Goal: Transaction & Acquisition: Book appointment/travel/reservation

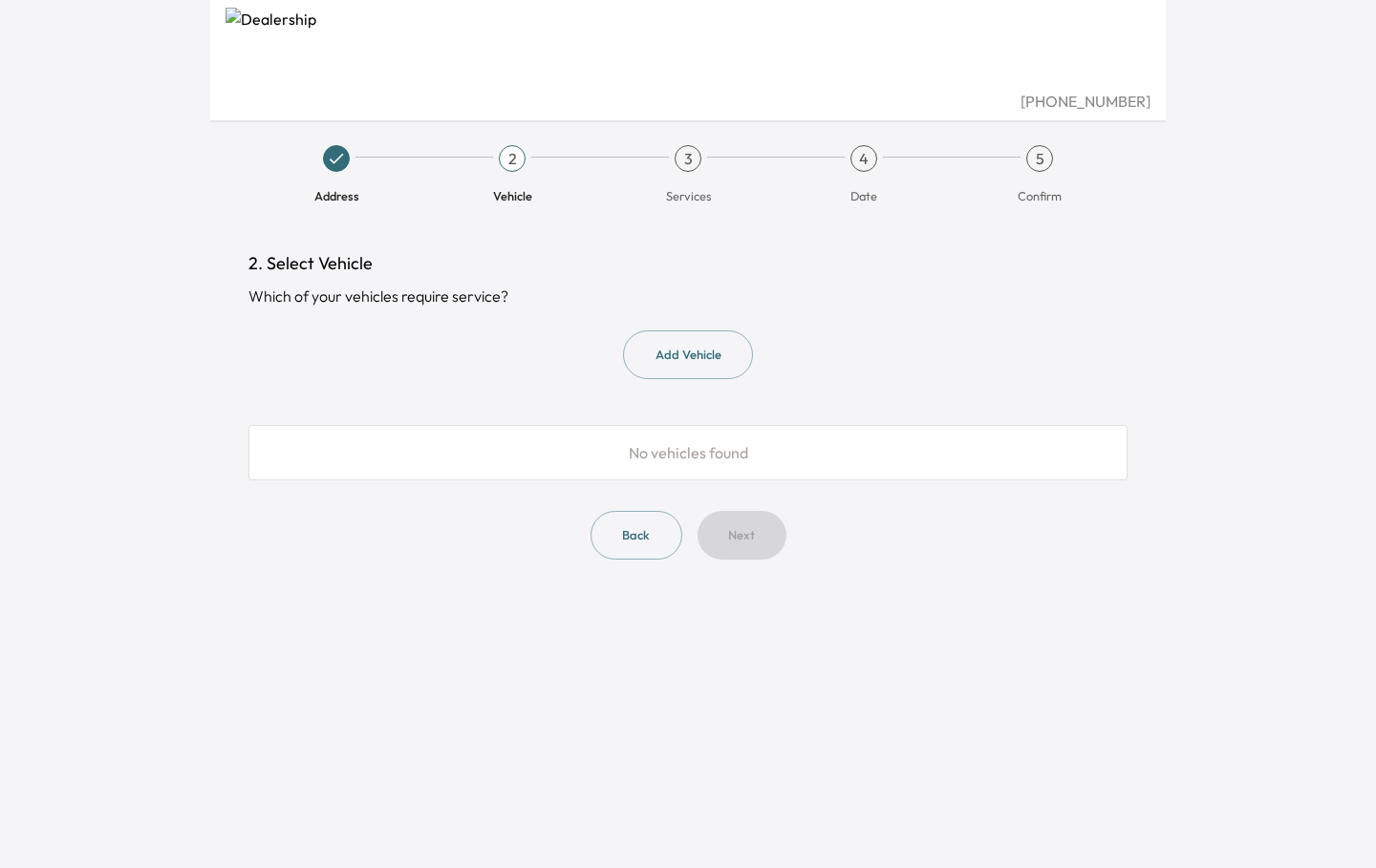
click at [331, 151] on icon at bounding box center [336, 158] width 19 height 19
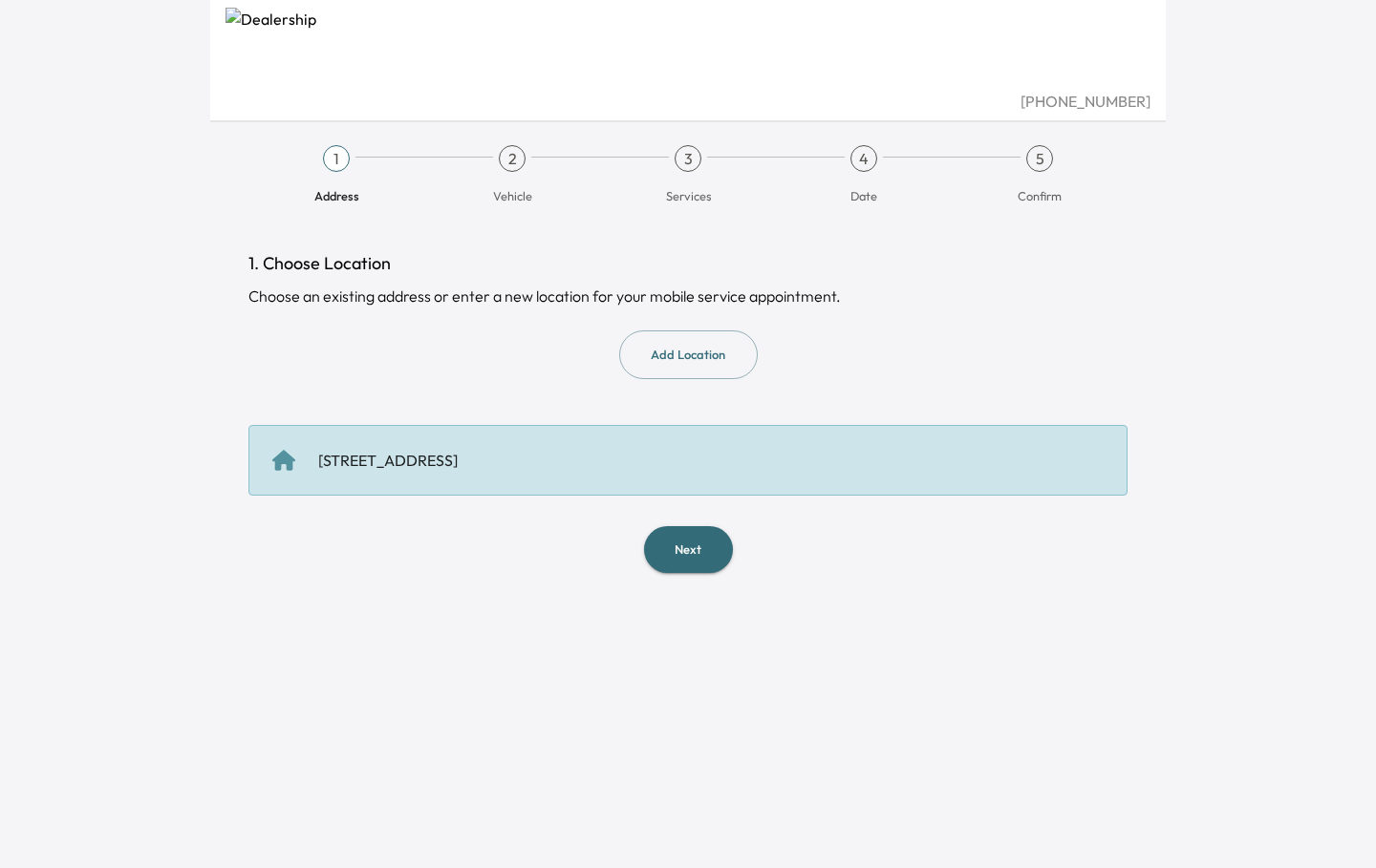
click at [512, 156] on div "2" at bounding box center [512, 158] width 27 height 27
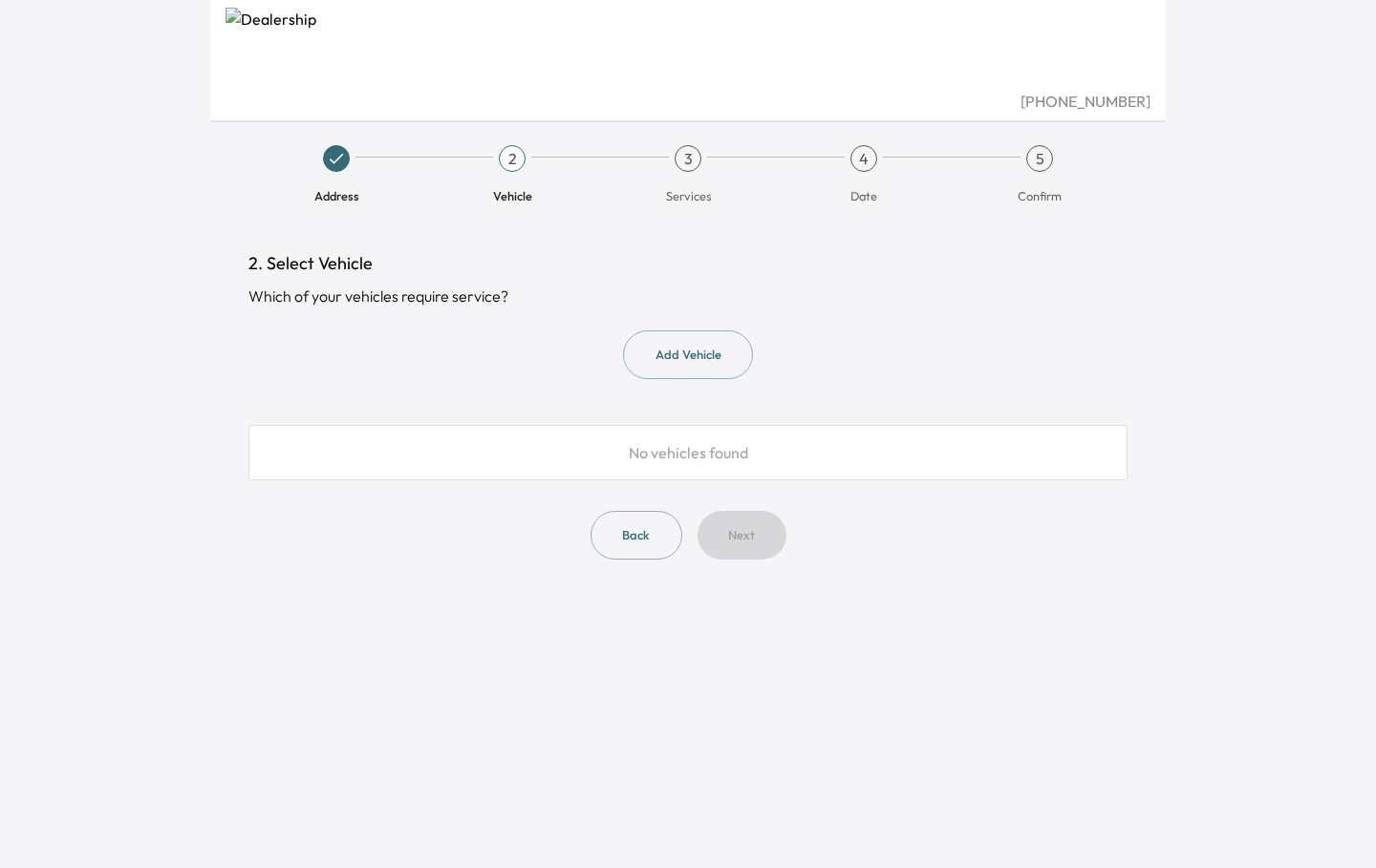
click at [355, 651] on div "[PHONE_NUMBER] Address 2 Vehicle 3 Services 4 Date 5 Confirm 2. Select Vehicle …" at bounding box center [688, 434] width 956 height 868
click at [661, 341] on button "Add Vehicle" at bounding box center [688, 355] width 130 height 49
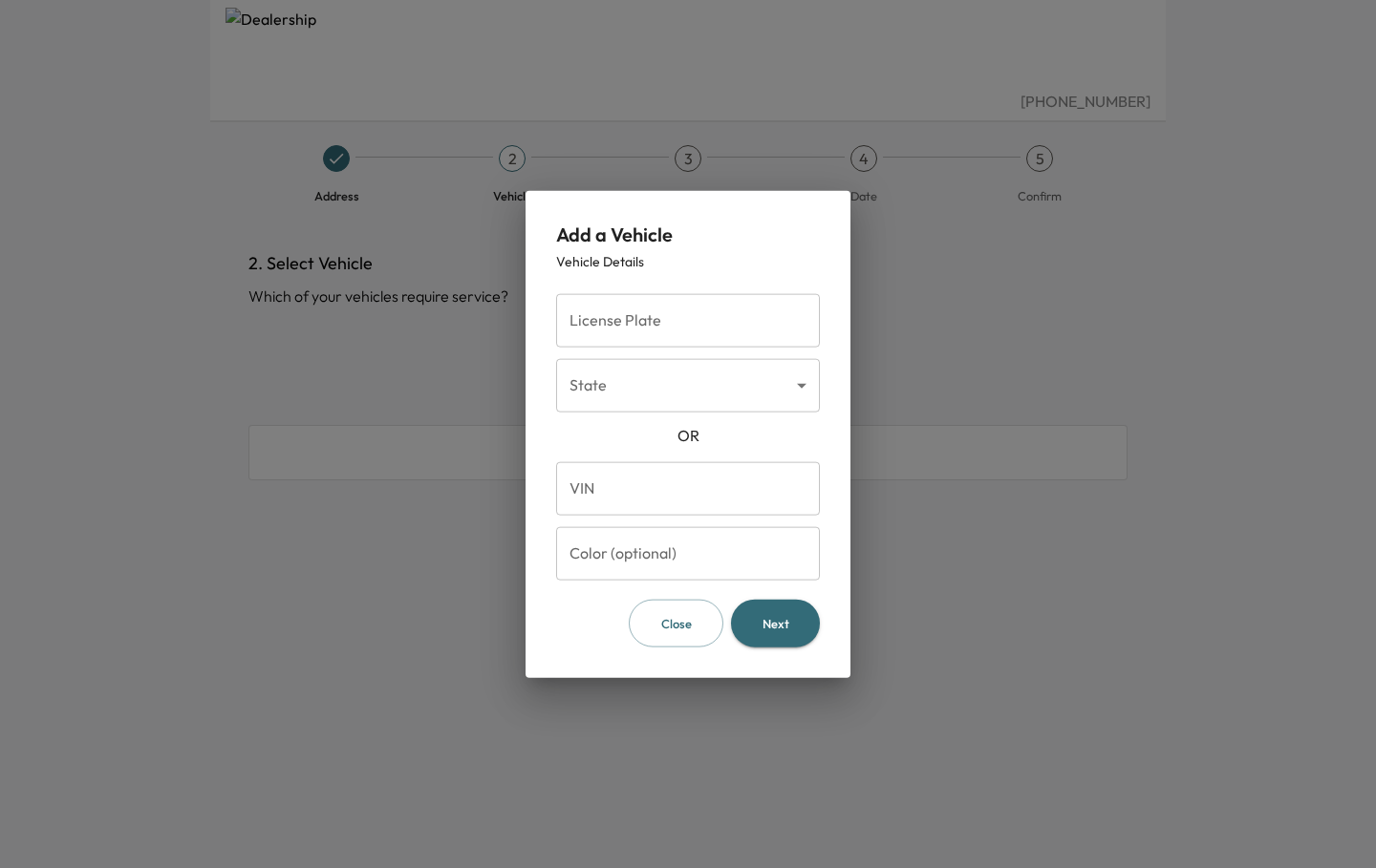
click at [671, 342] on input "License Plate" at bounding box center [688, 320] width 264 height 53
click at [588, 487] on input "VIN" at bounding box center [688, 488] width 264 height 53
paste input "**********"
type input "**********"
click at [762, 619] on button "Next" at bounding box center [775, 623] width 88 height 49
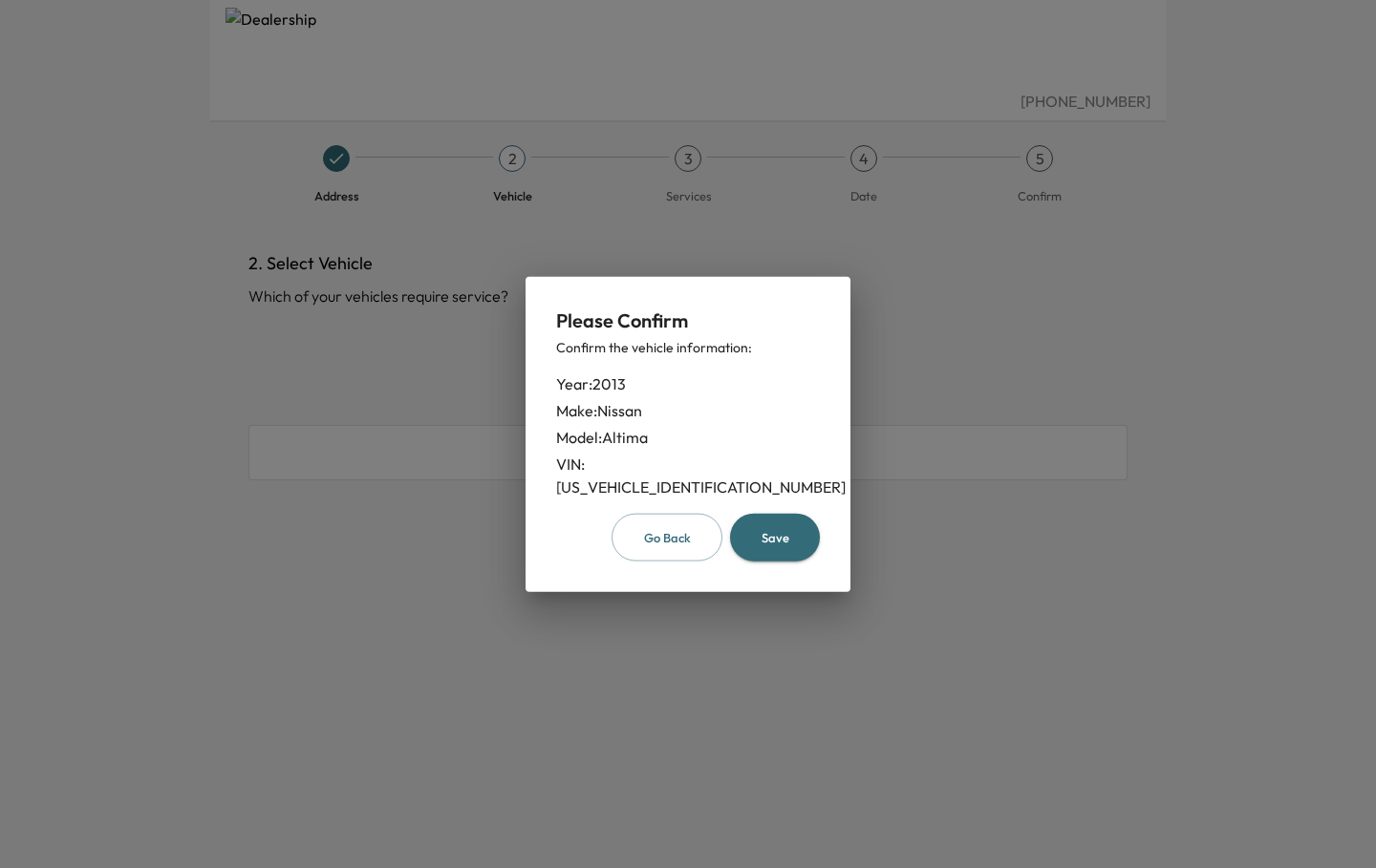
click at [783, 526] on button "Save" at bounding box center [775, 538] width 89 height 49
click at [754, 540] on button "Save" at bounding box center [775, 538] width 89 height 49
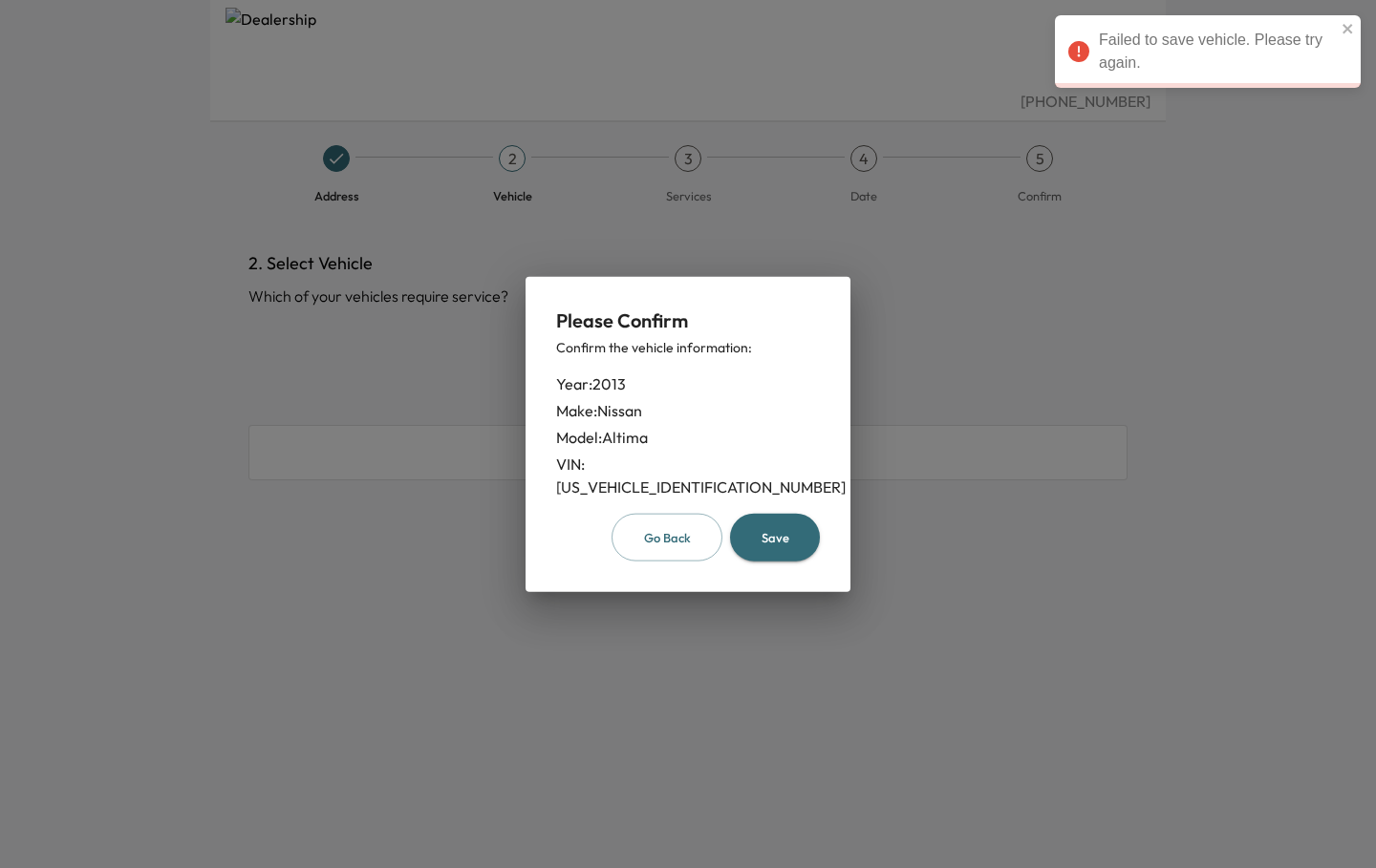
click at [668, 526] on button "Go Back" at bounding box center [667, 538] width 111 height 49
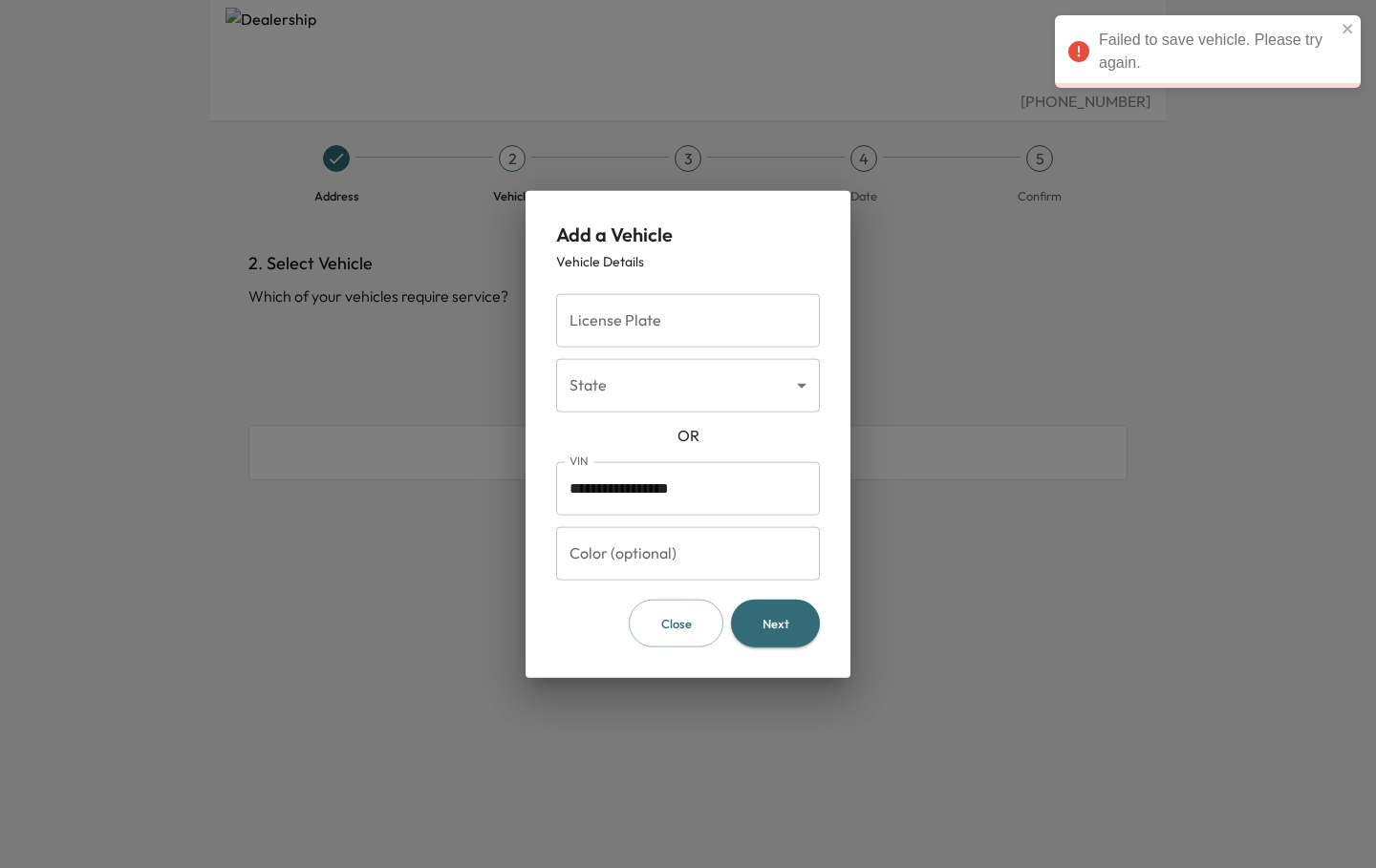
click at [682, 621] on button "Close" at bounding box center [676, 623] width 94 height 49
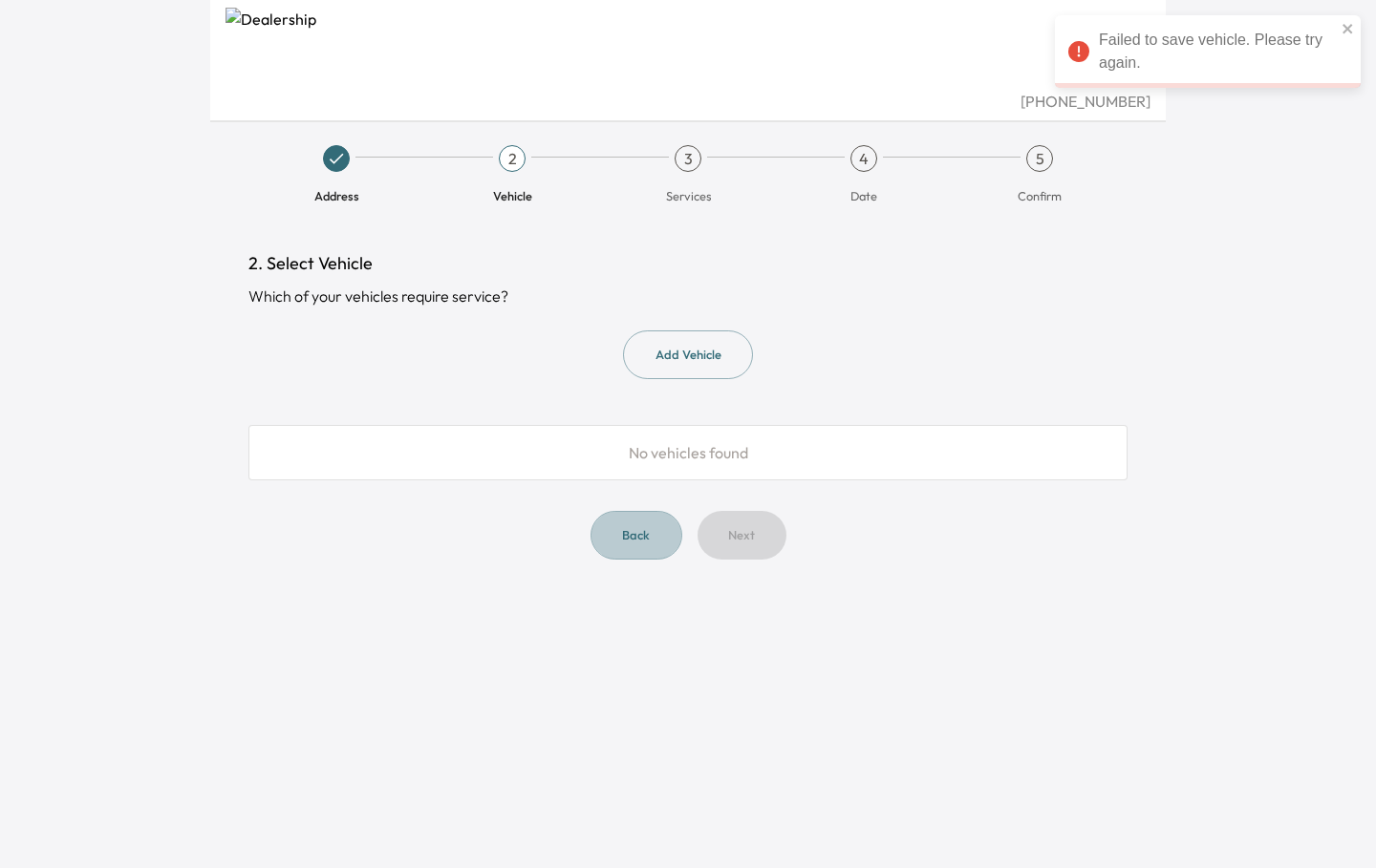
click at [633, 529] on button "Back" at bounding box center [636, 536] width 91 height 49
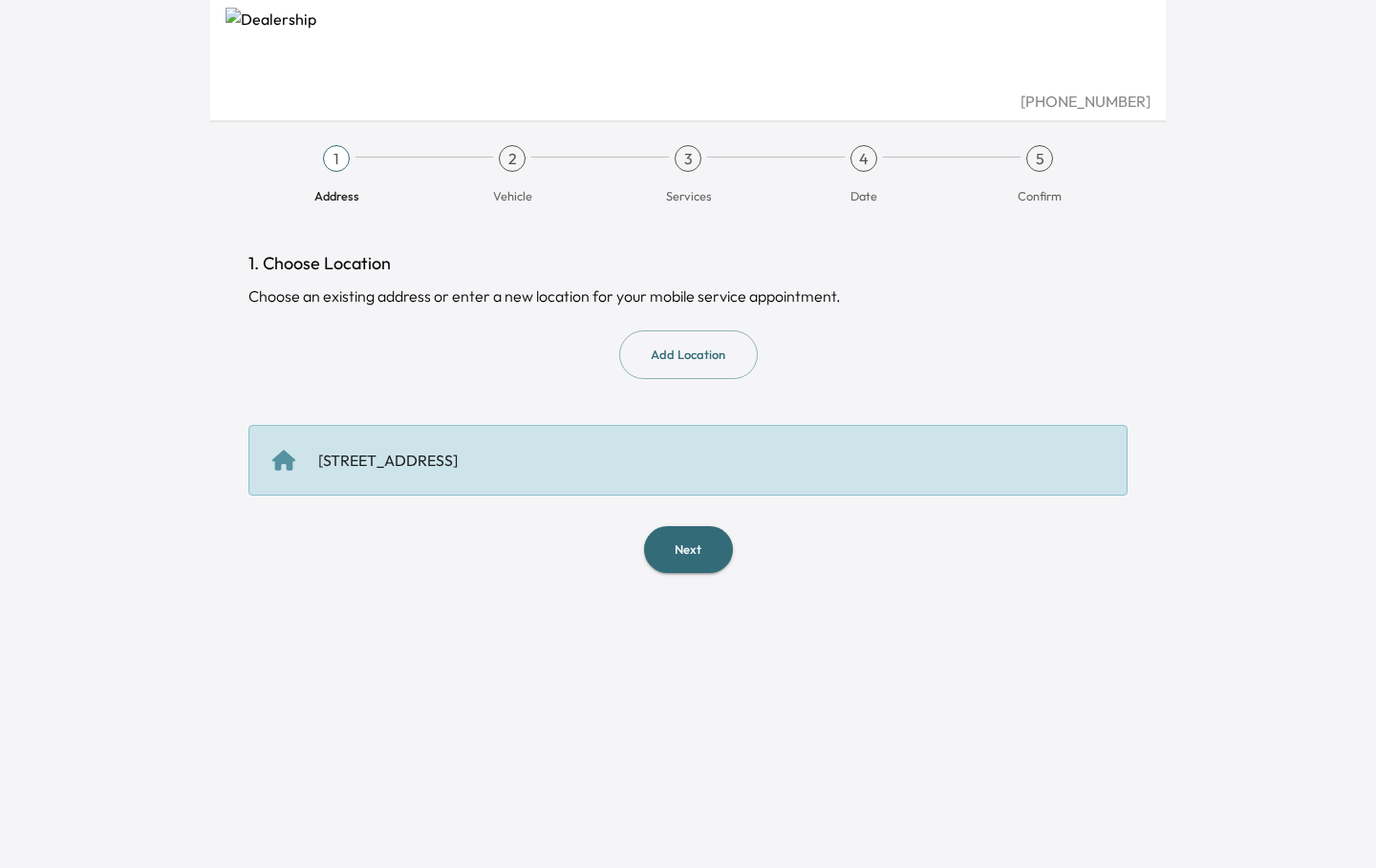
click at [706, 553] on button "Next" at bounding box center [688, 550] width 88 height 47
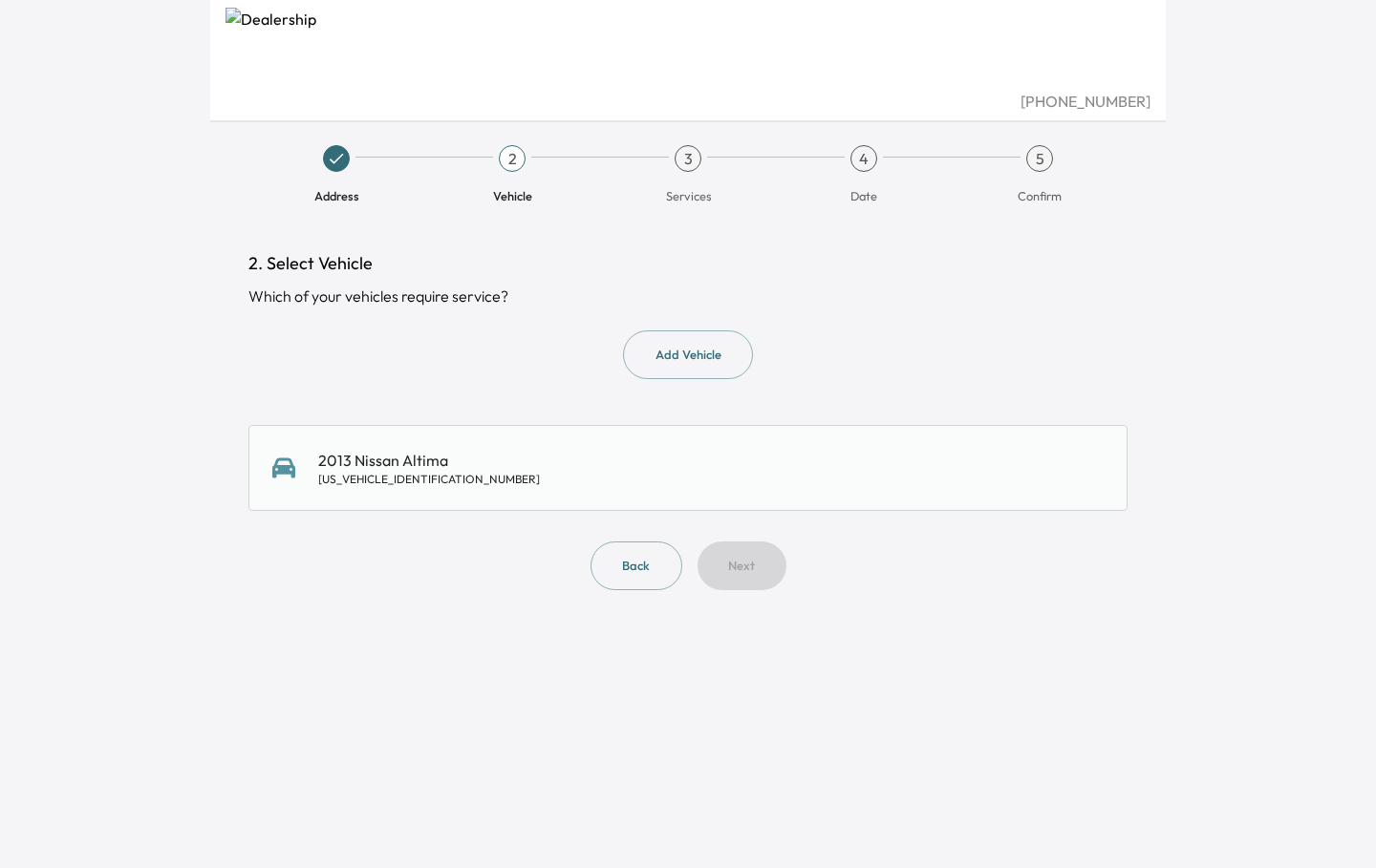
click at [563, 505] on div "2013 Nissan Altima [US_VEHICLE_IDENTIFICATION_NUMBER]" at bounding box center [688, 468] width 879 height 86
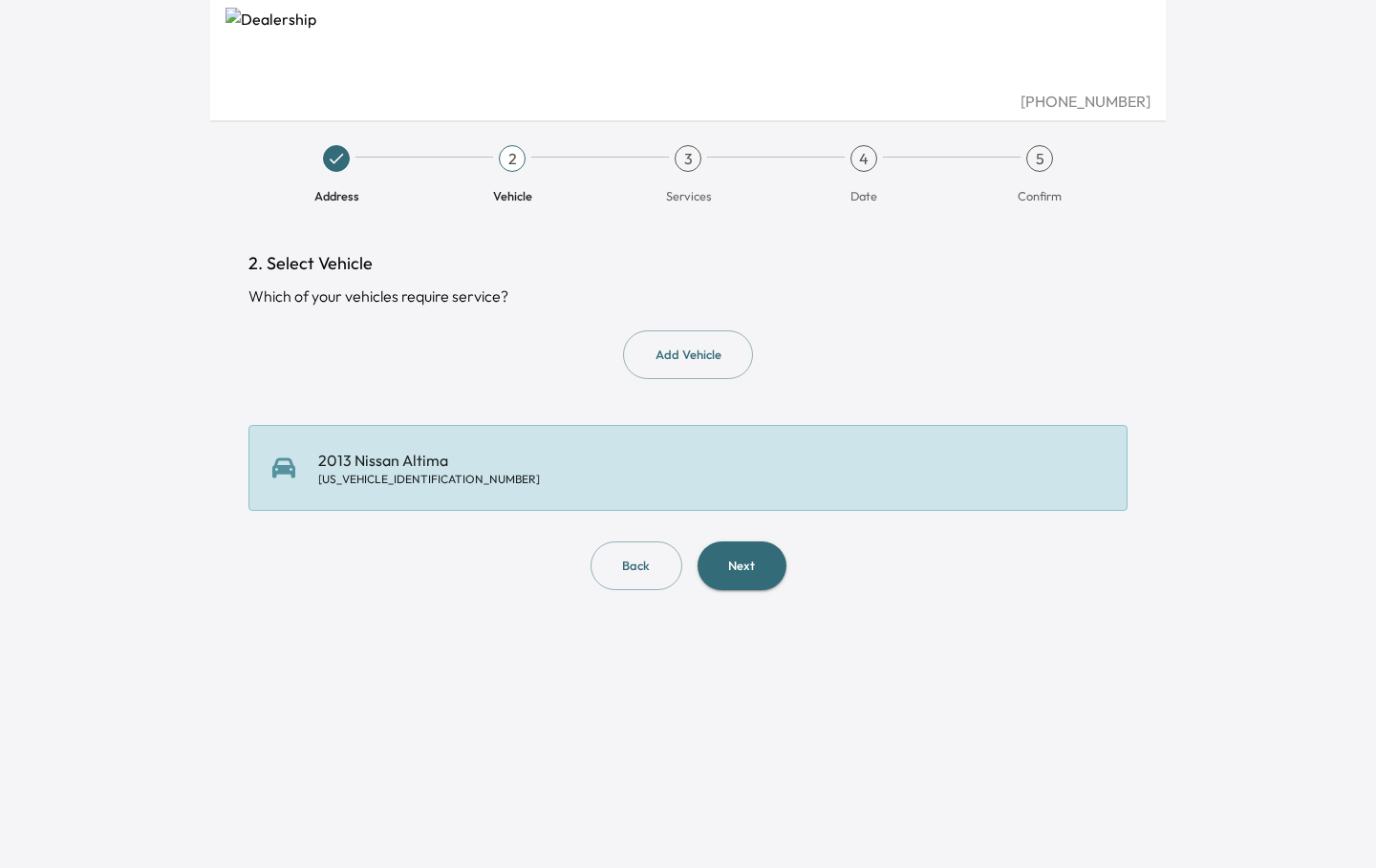
click at [637, 552] on button "Back" at bounding box center [636, 566] width 91 height 49
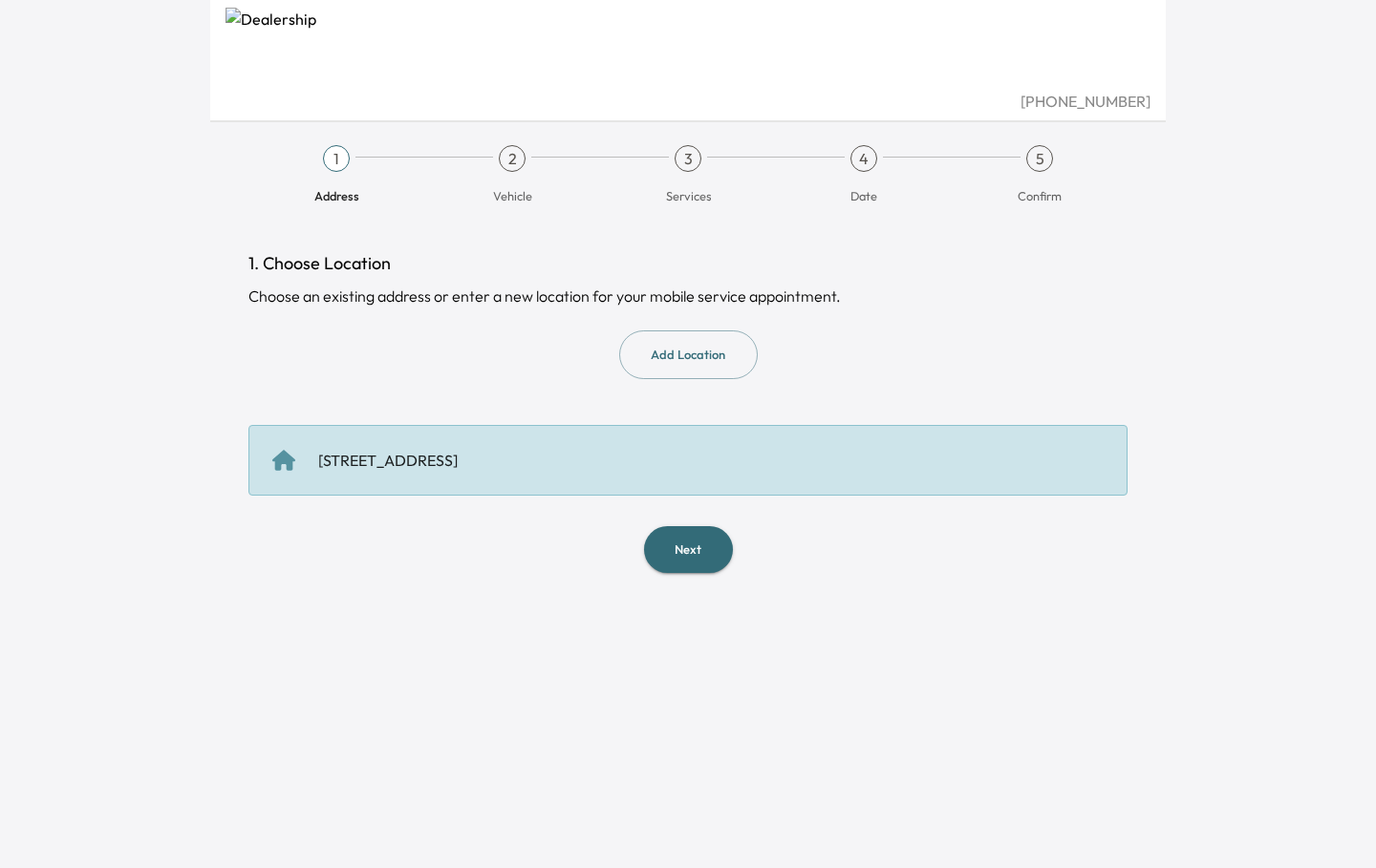
click at [685, 546] on button "Next" at bounding box center [688, 550] width 88 height 47
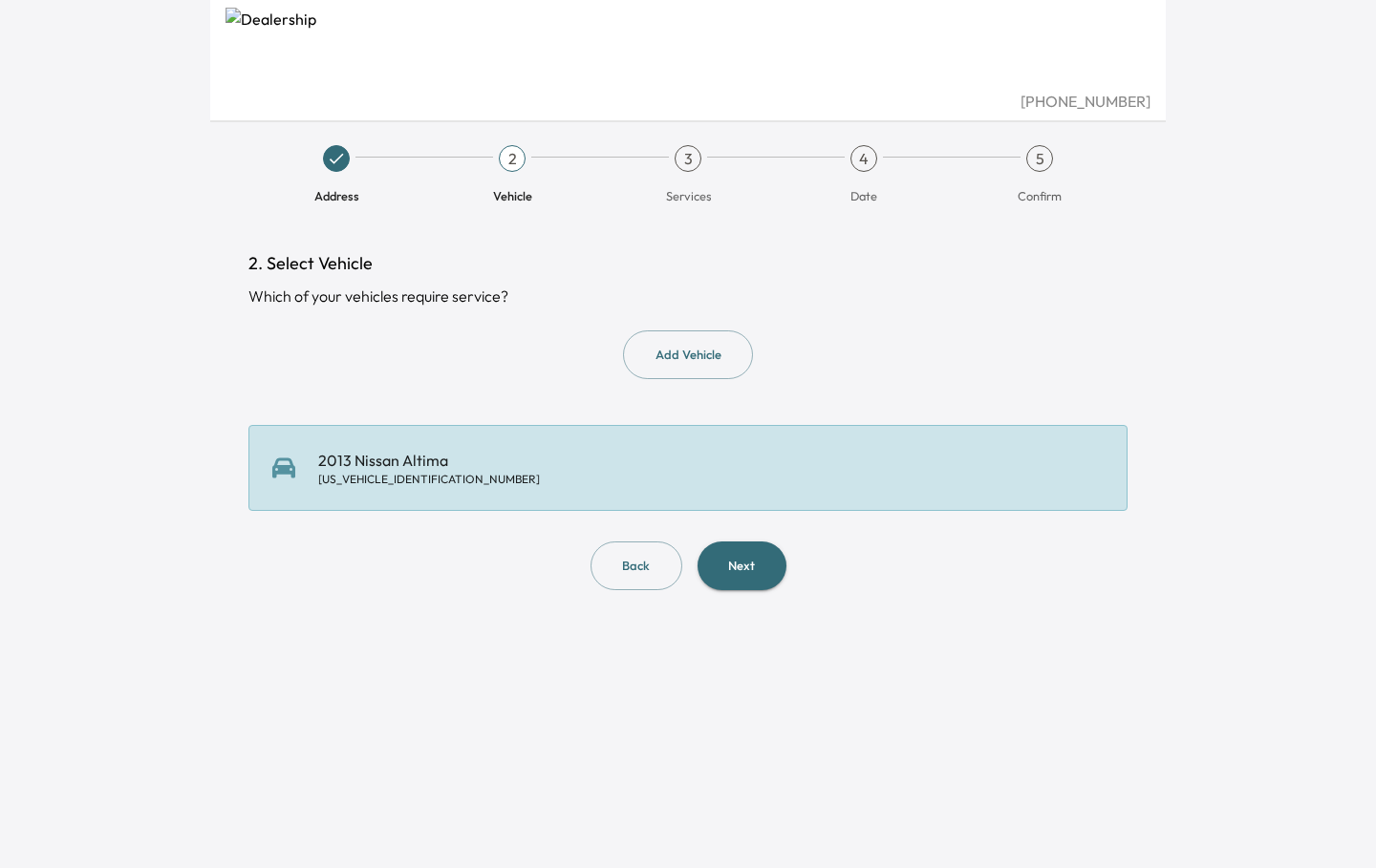
click at [638, 581] on button "Back" at bounding box center [636, 566] width 91 height 49
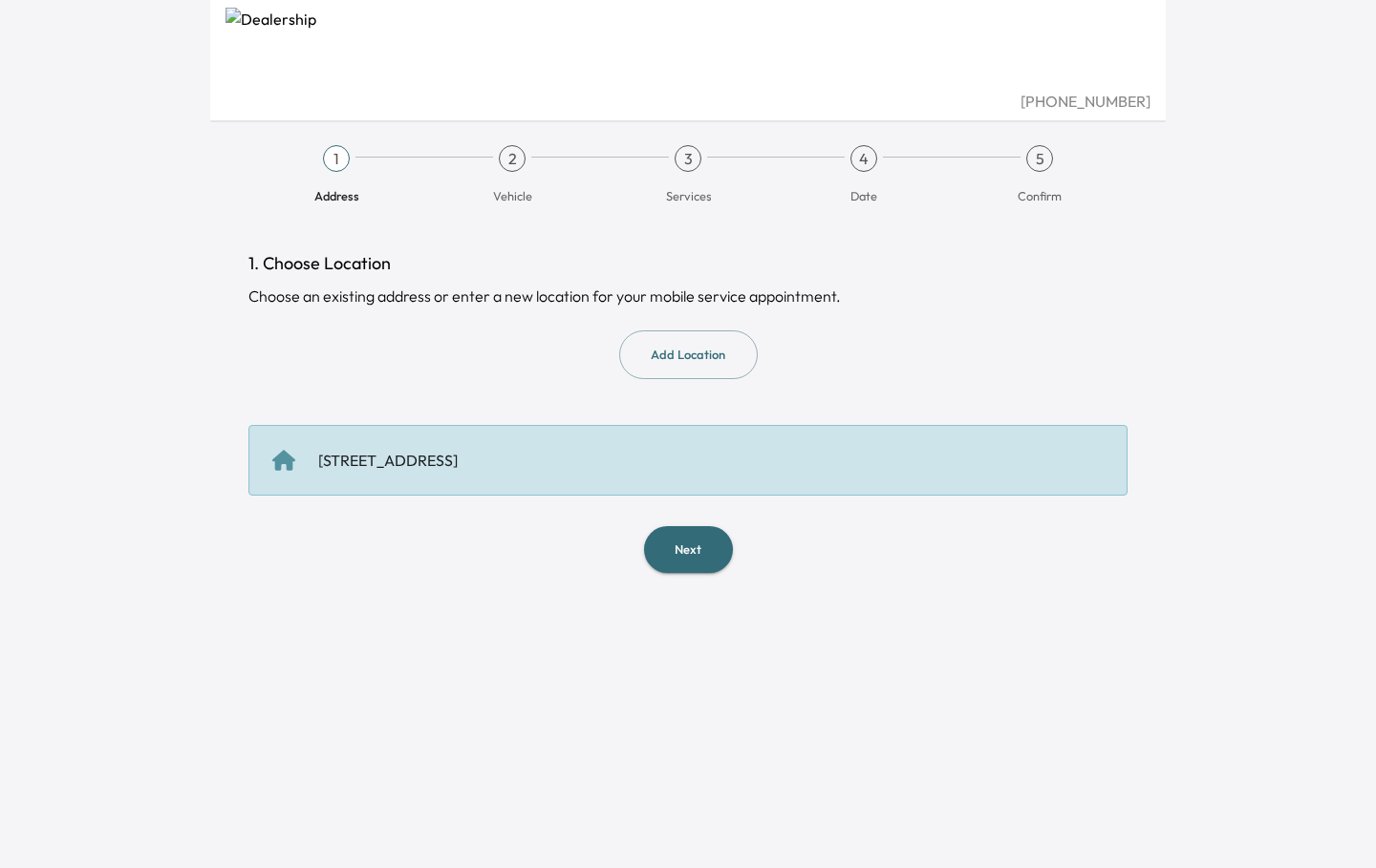
click at [694, 551] on button "Next" at bounding box center [688, 550] width 88 height 47
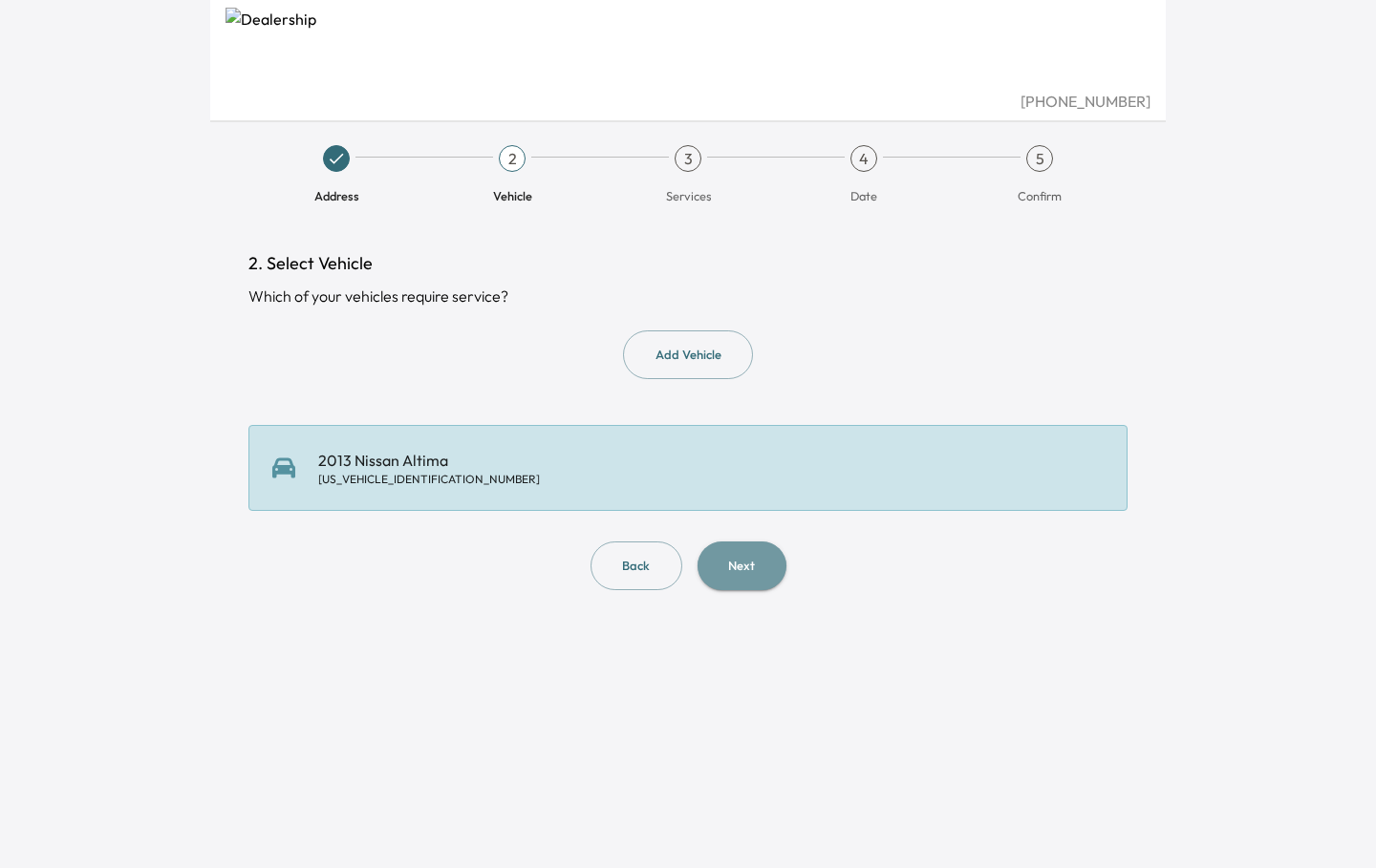
click at [744, 567] on button "Next" at bounding box center [742, 566] width 88 height 49
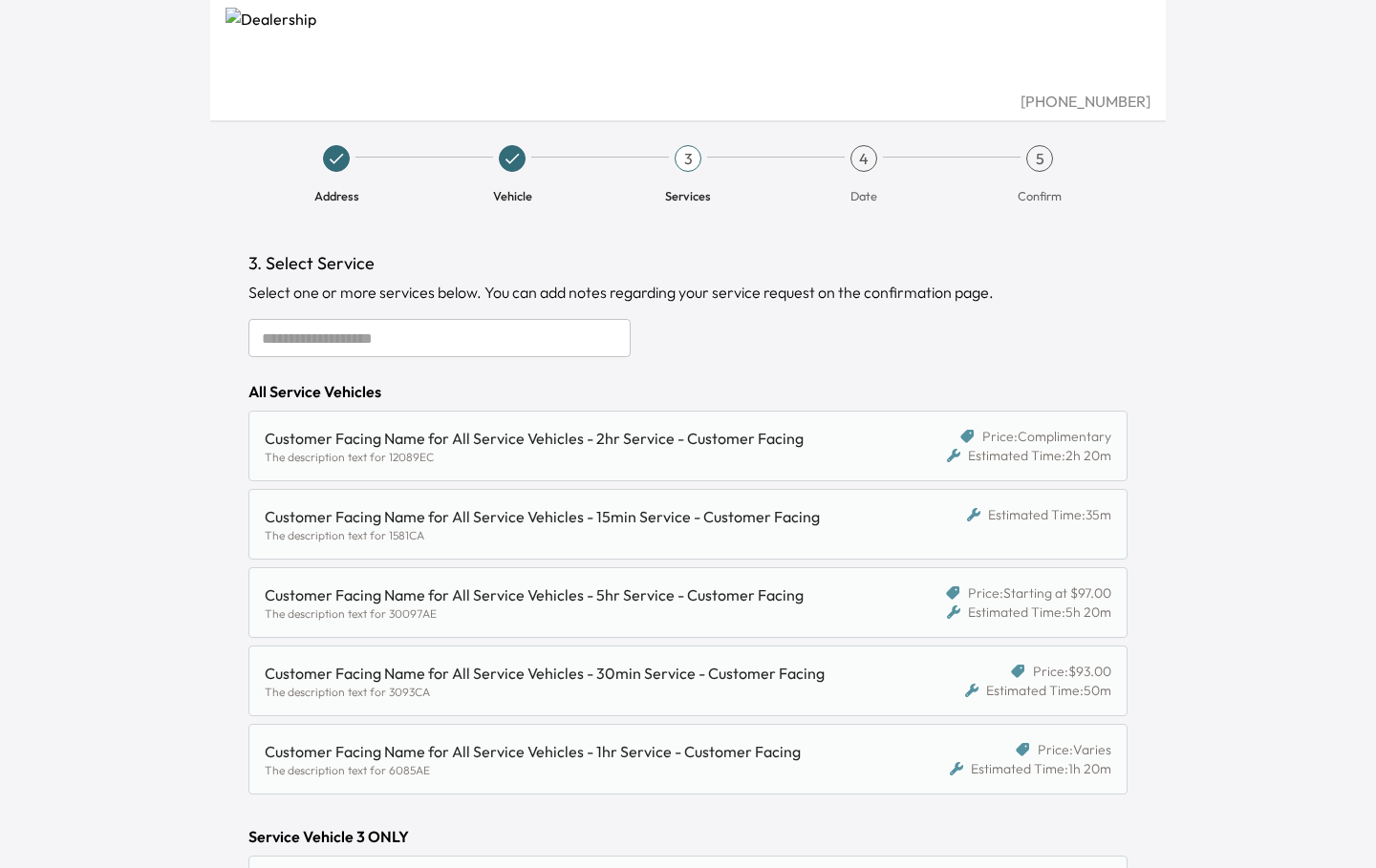
click at [589, 447] on div "Customer Facing Name for All Service Vehicles - 2hr Service - Customer Facing" at bounding box center [575, 438] width 620 height 23
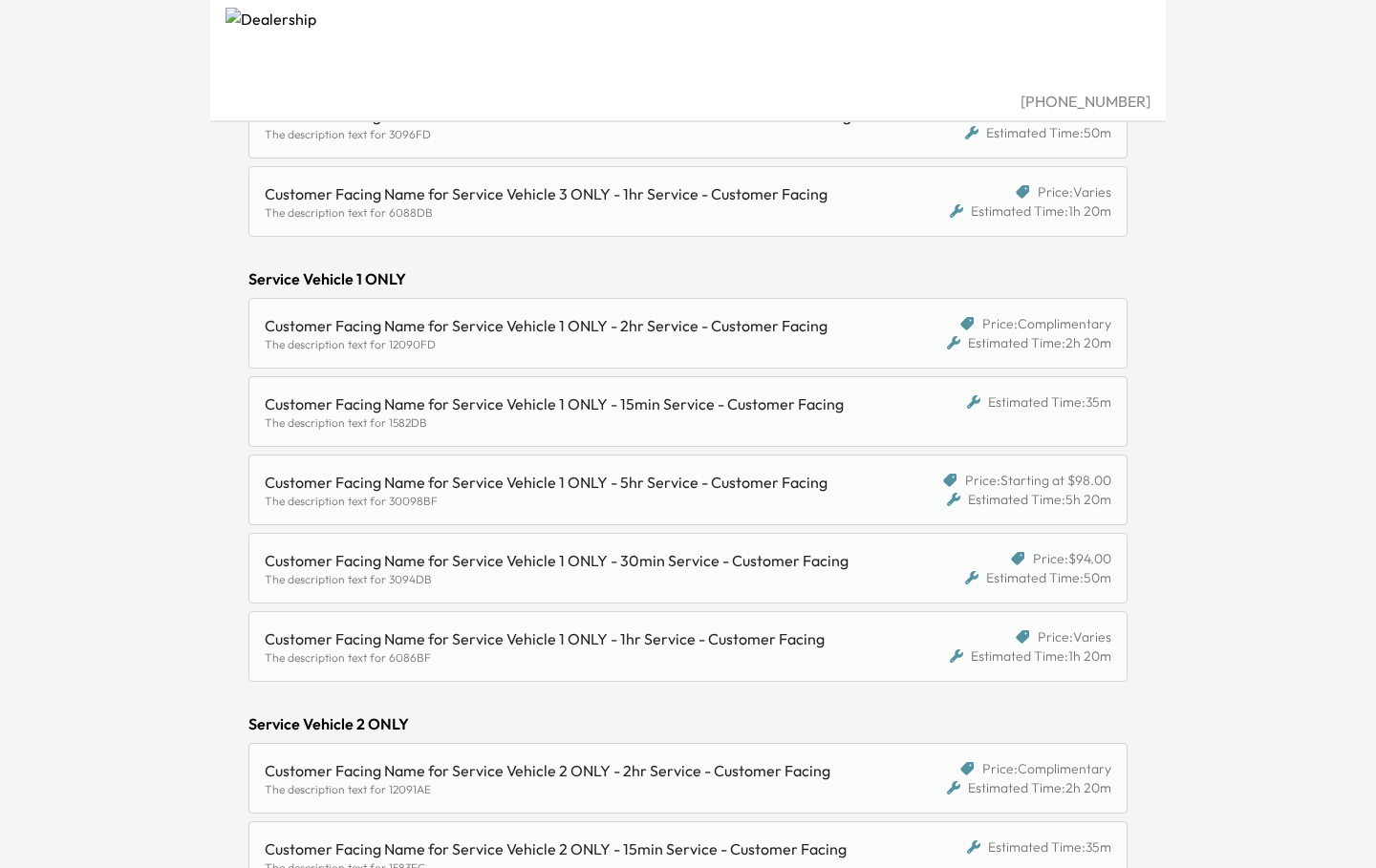
scroll to position [1372, 0]
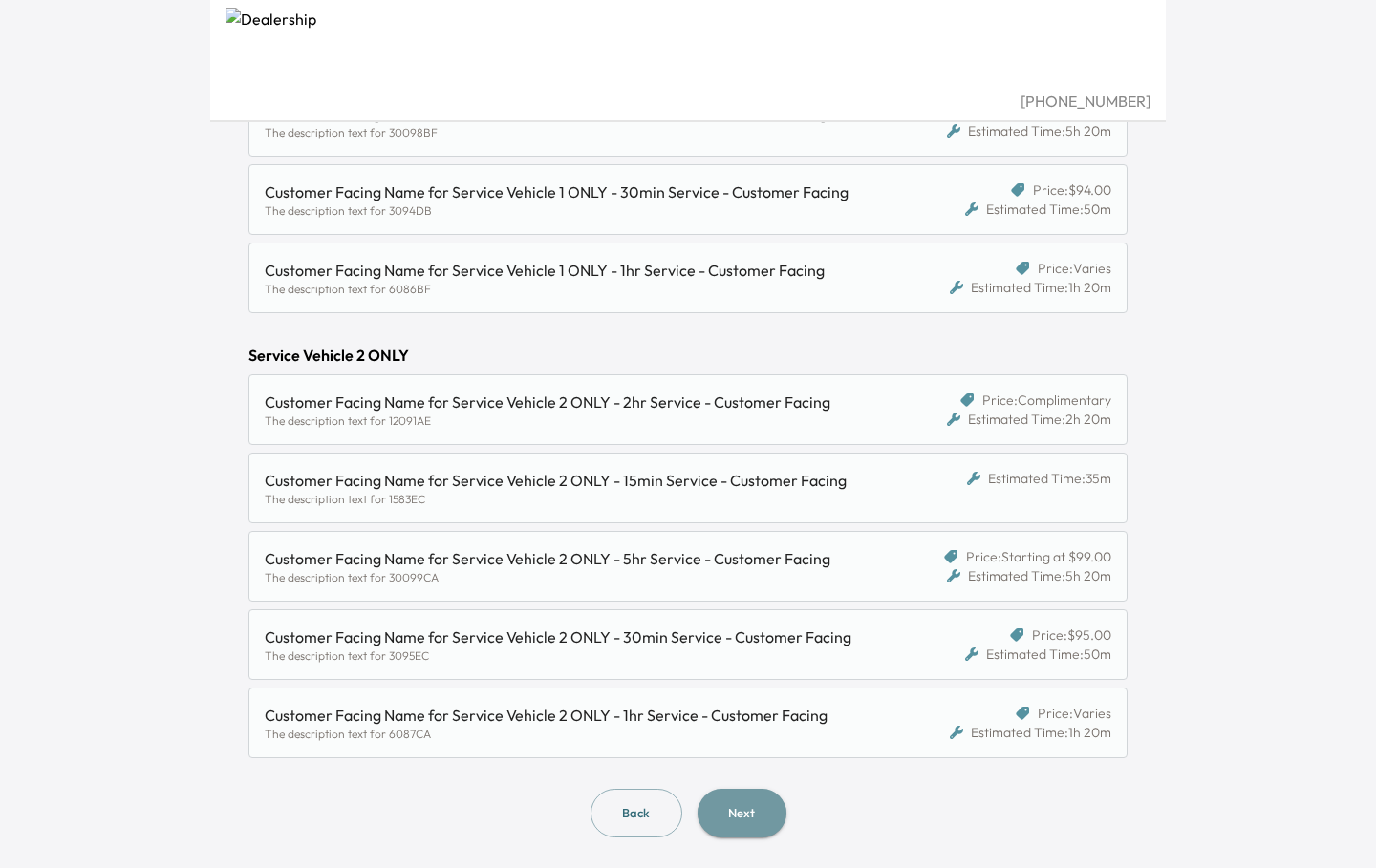
click at [736, 799] on button "Next" at bounding box center [742, 814] width 88 height 49
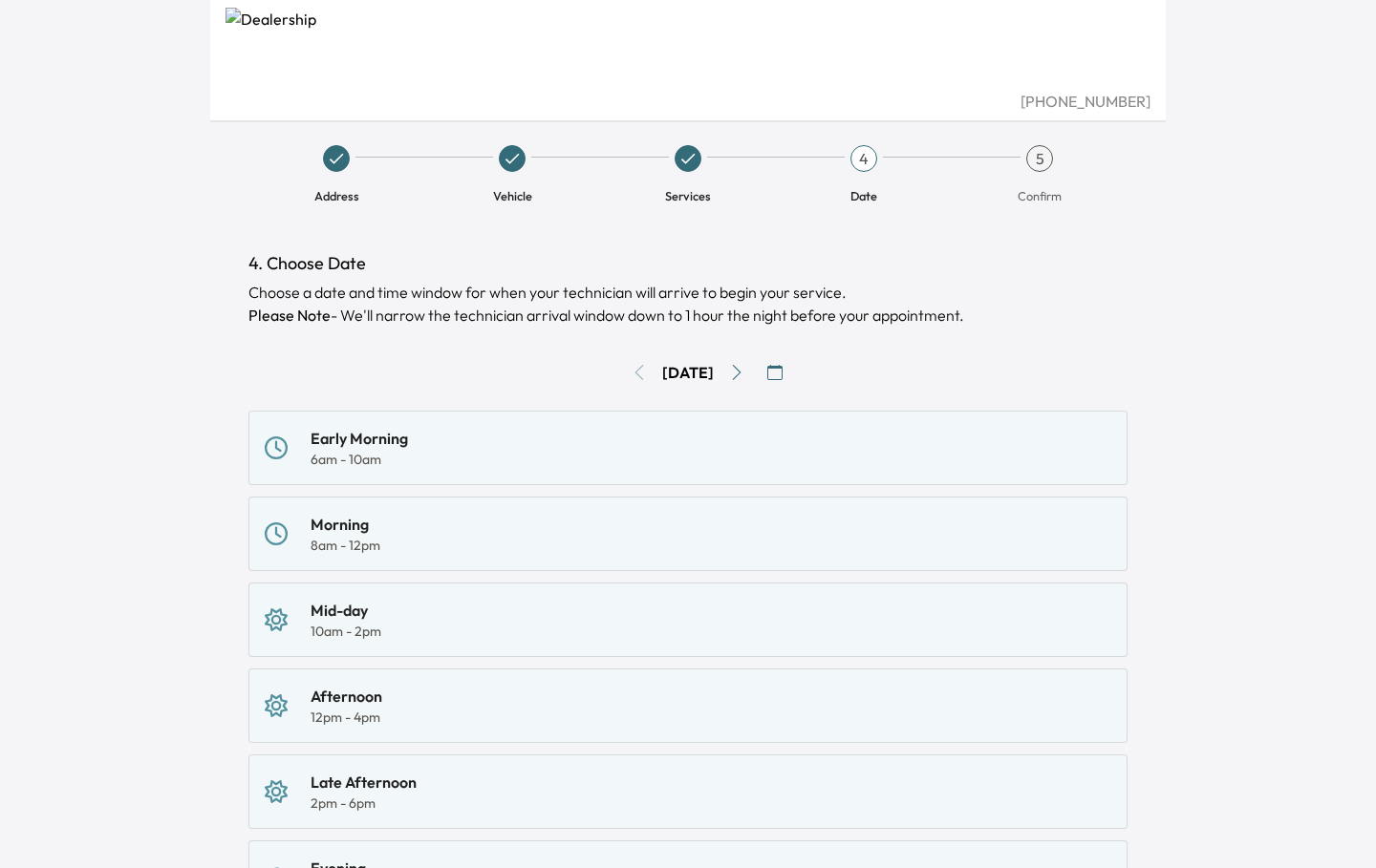
click at [653, 532] on div "Morning 8am - 12pm" at bounding box center [688, 534] width 847 height 42
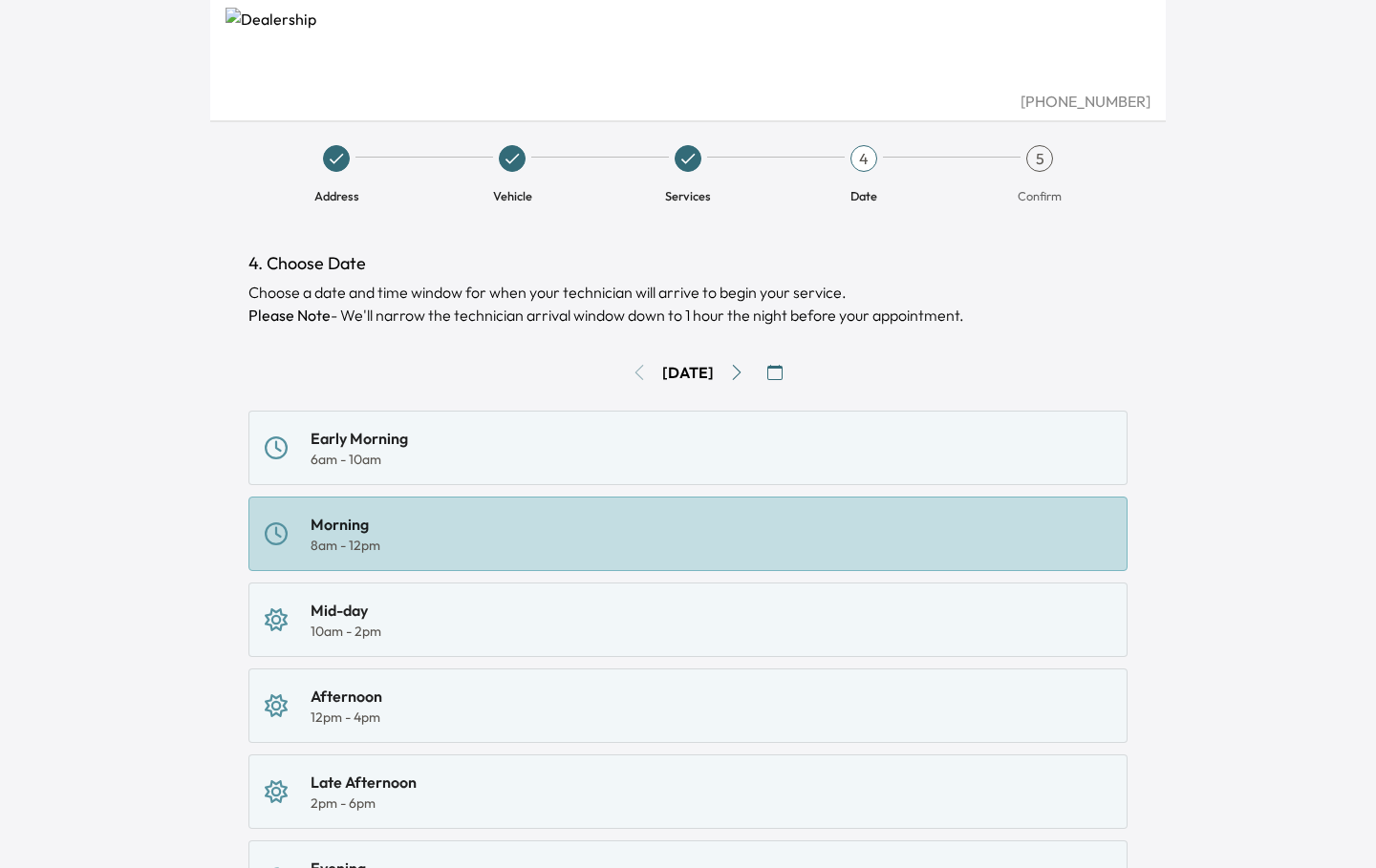
scroll to position [296, 0]
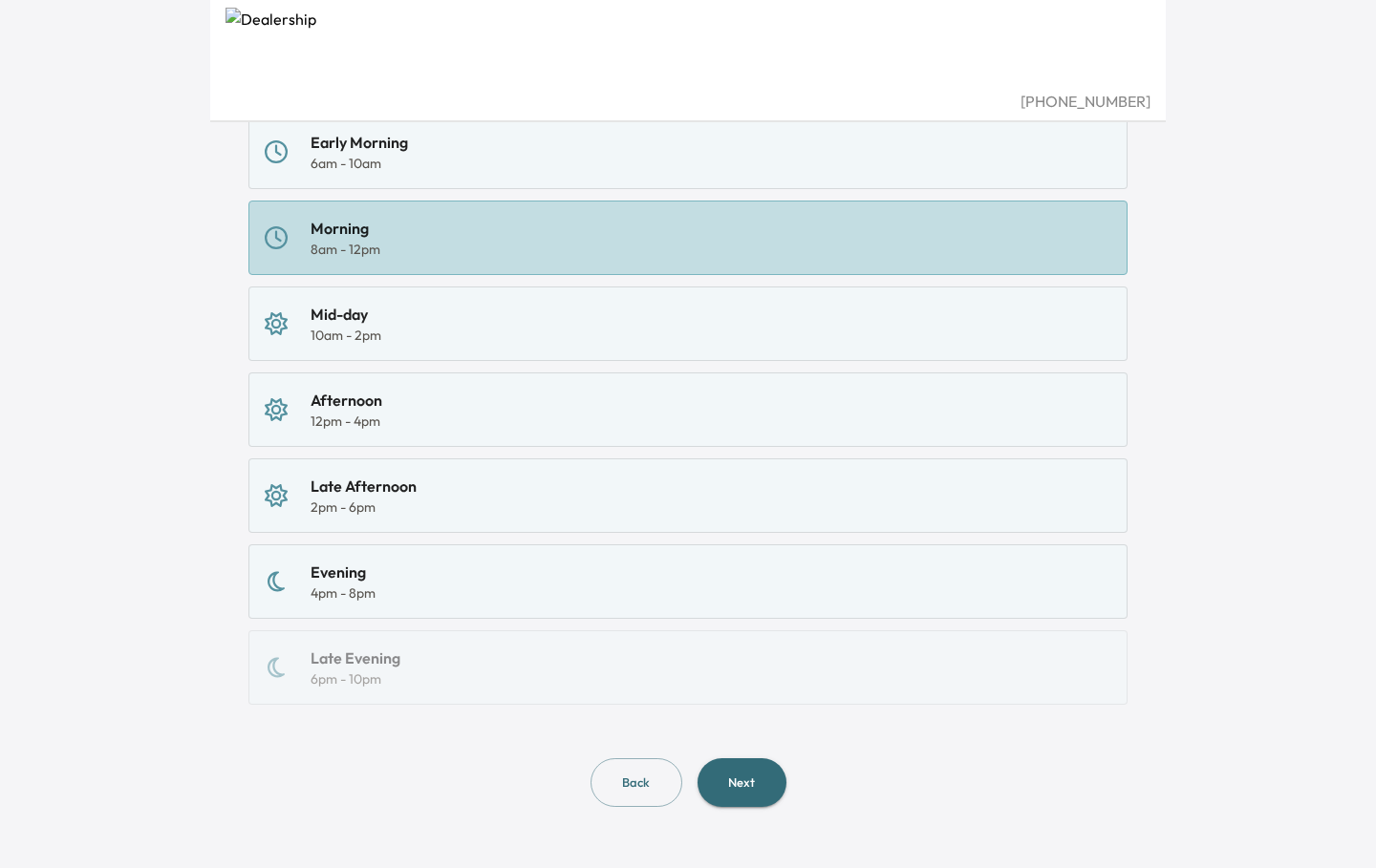
click at [743, 771] on button "Next" at bounding box center [742, 782] width 88 height 49
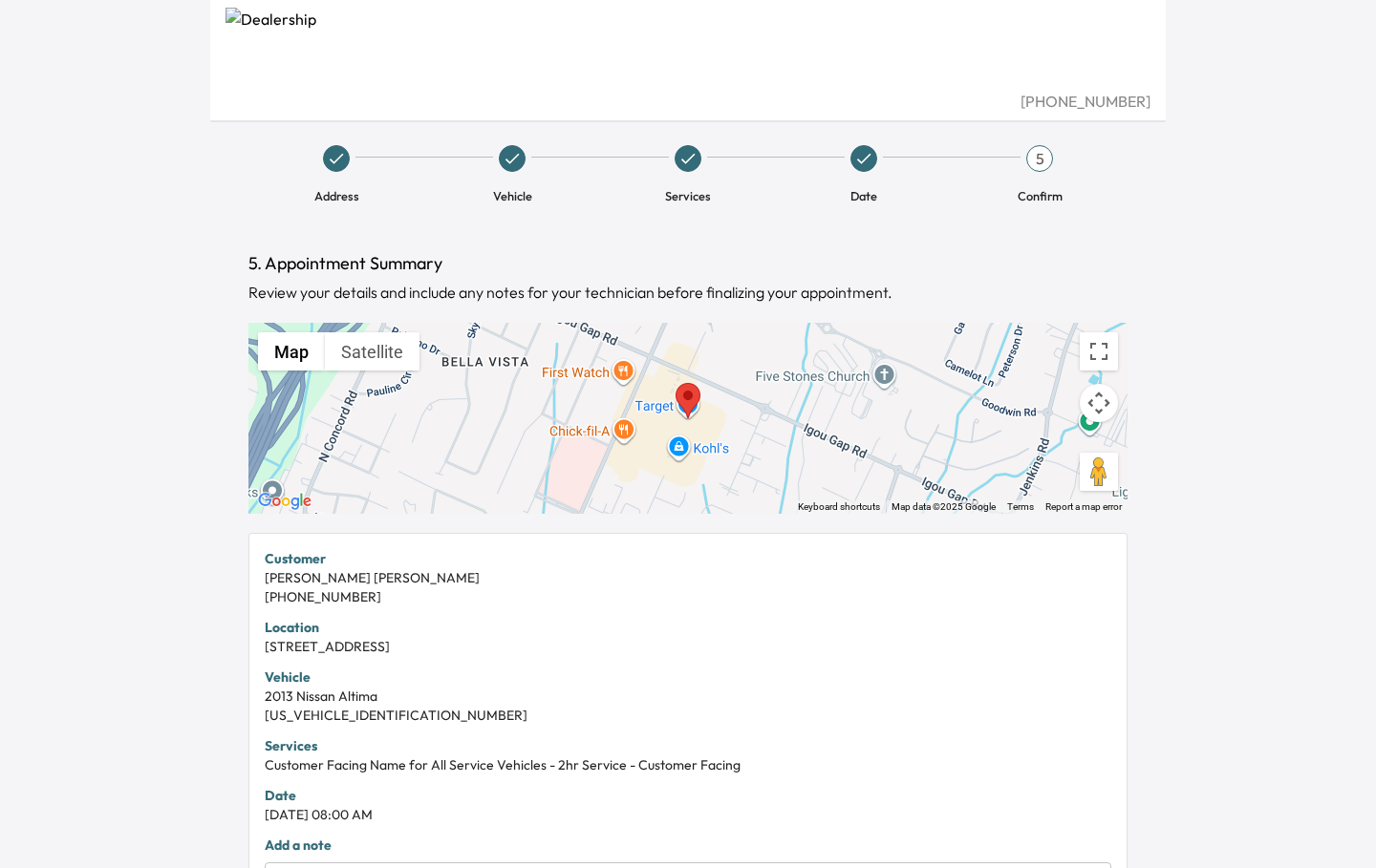
scroll to position [343, 0]
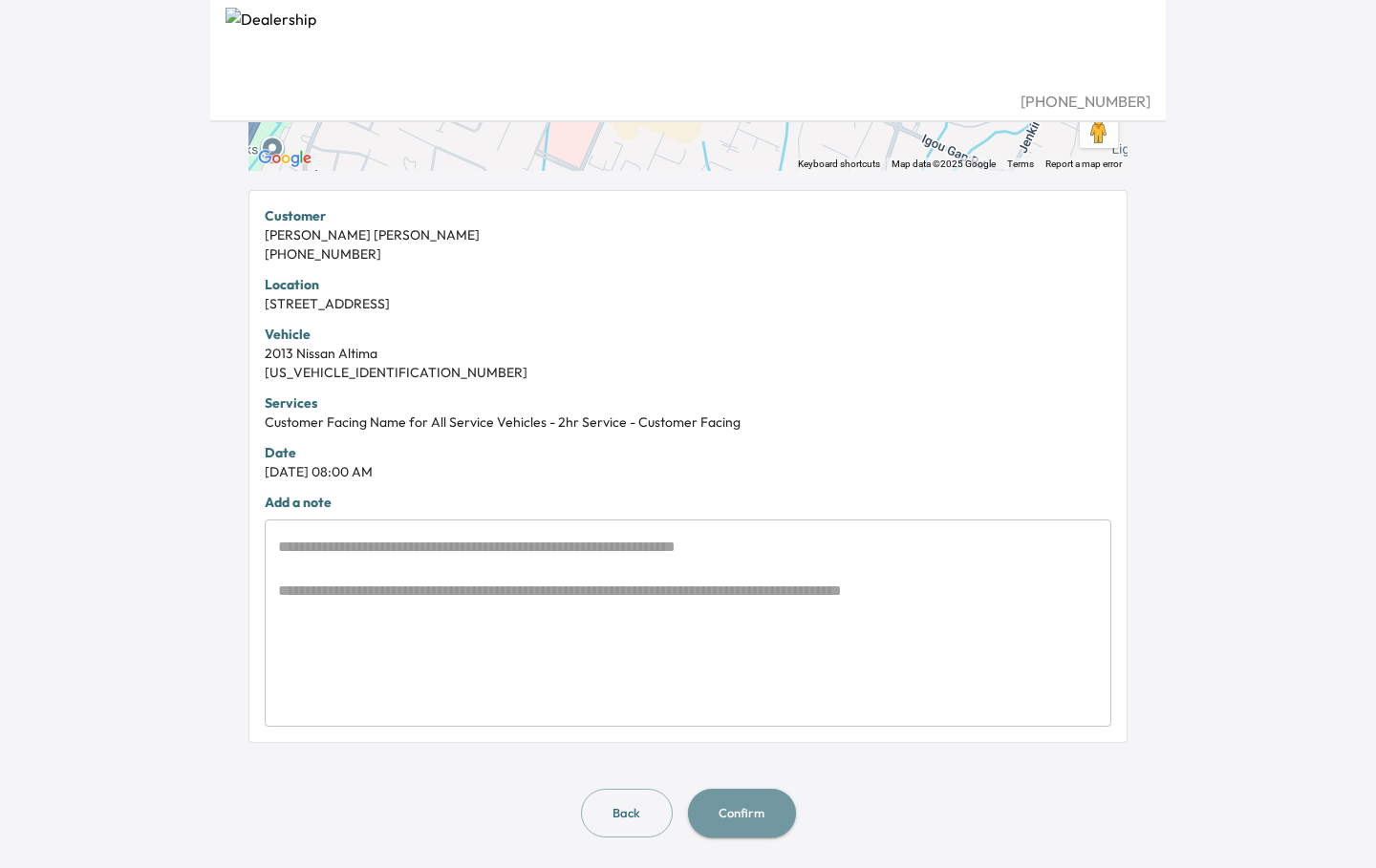
click at [738, 802] on button "Confirm" at bounding box center [742, 814] width 108 height 49
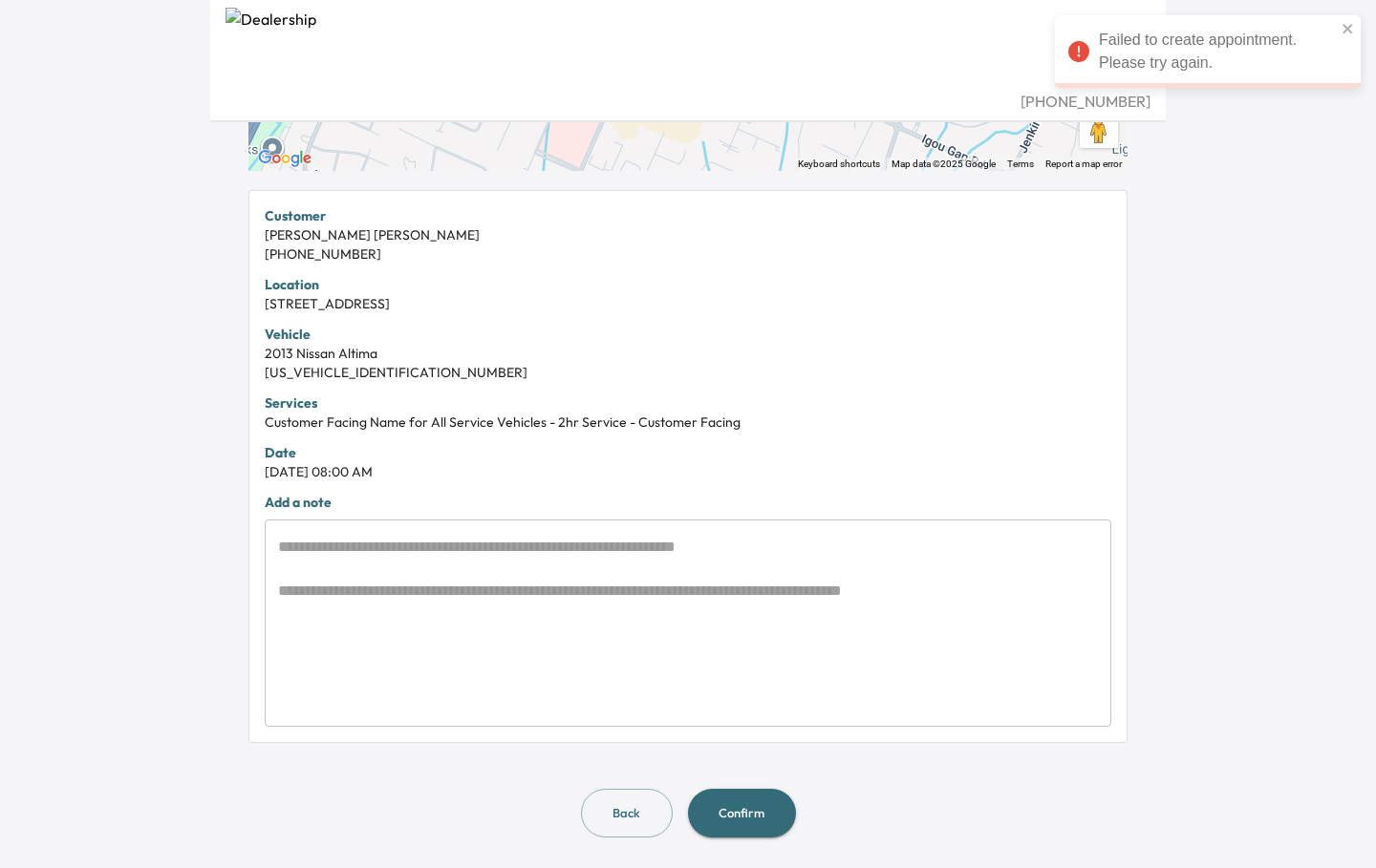
click at [648, 820] on button "Back" at bounding box center [627, 814] width 91 height 49
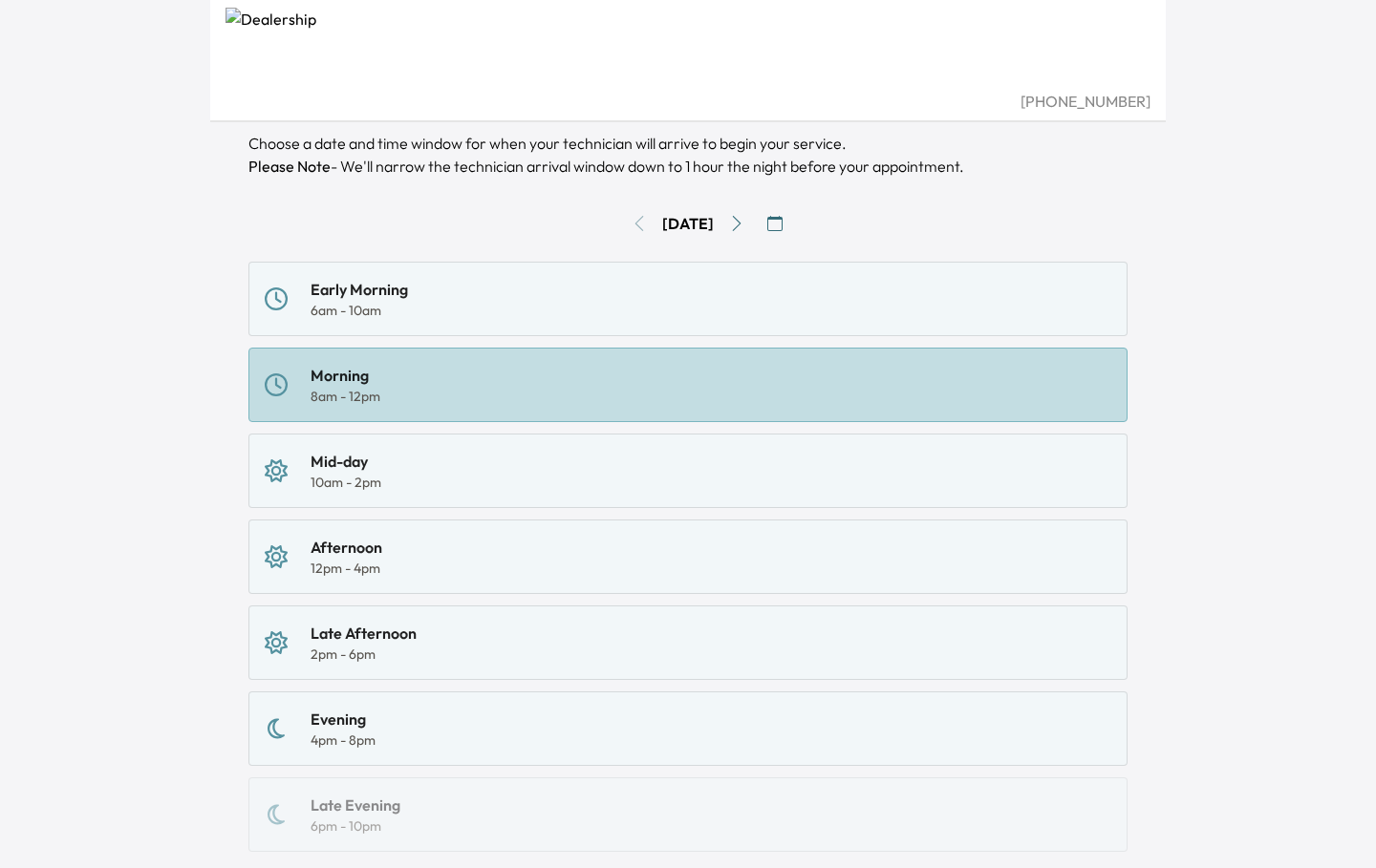
scroll to position [296, 0]
